Goal: Find specific page/section: Find specific page/section

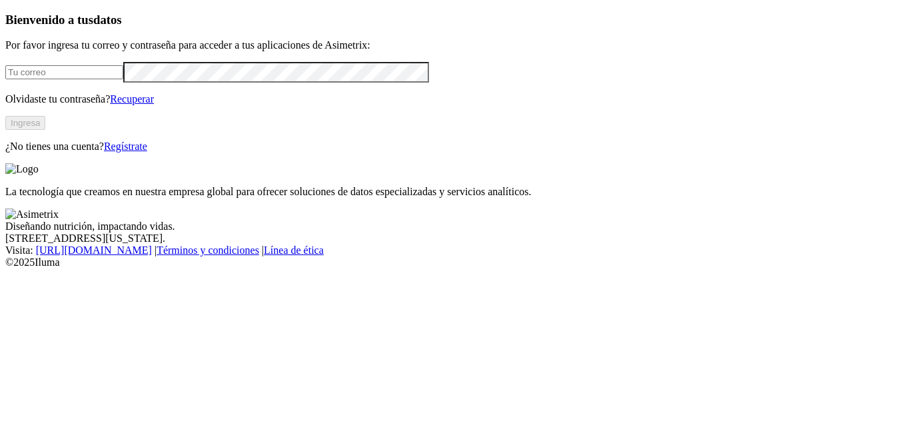
type input "[PERSON_NAME][EMAIL_ADDRESS][DOMAIN_NAME]"
click at [45, 130] on button "Ingresa" at bounding box center [25, 123] width 40 height 14
